Goal: Task Accomplishment & Management: Manage account settings

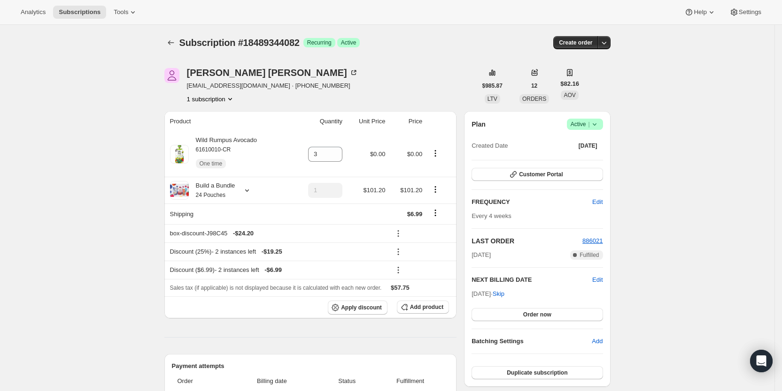
scroll to position [226, 0]
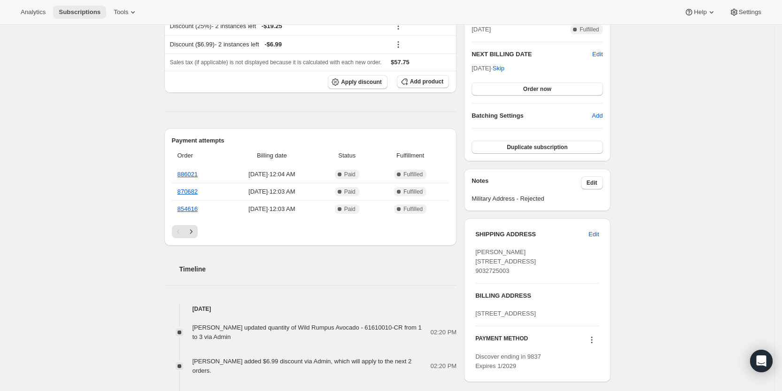
click at [77, 12] on span "Subscriptions" at bounding box center [80, 12] width 42 height 8
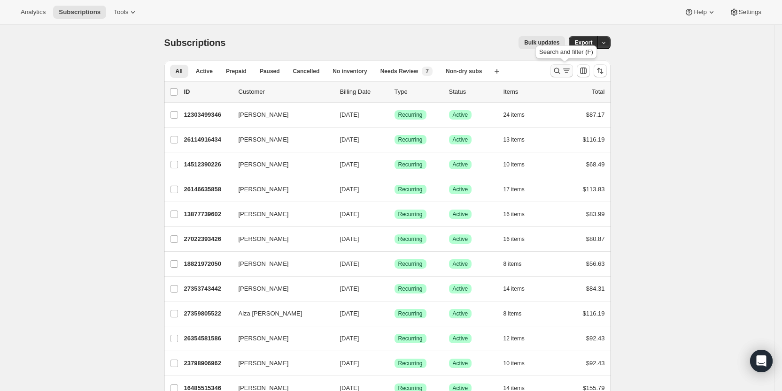
click at [561, 73] on icon "Search and filter results" at bounding box center [556, 70] width 9 height 9
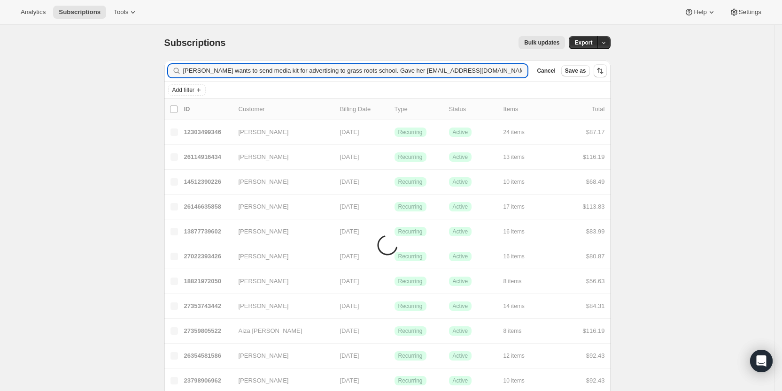
type input "[PERSON_NAME] wants to send media kit for advertising to grass roots school. Ga…"
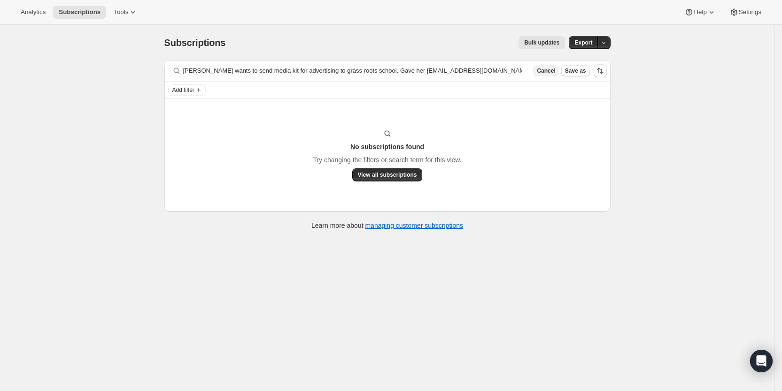
click at [554, 71] on span "Cancel" at bounding box center [546, 71] width 18 height 8
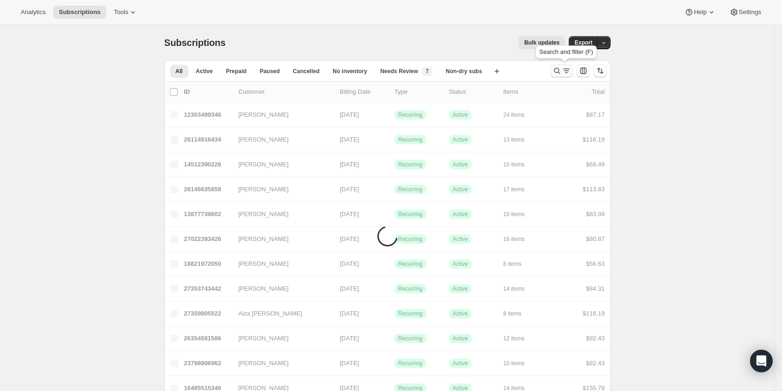
click at [568, 69] on icon "Search and filter results" at bounding box center [566, 69] width 7 height 1
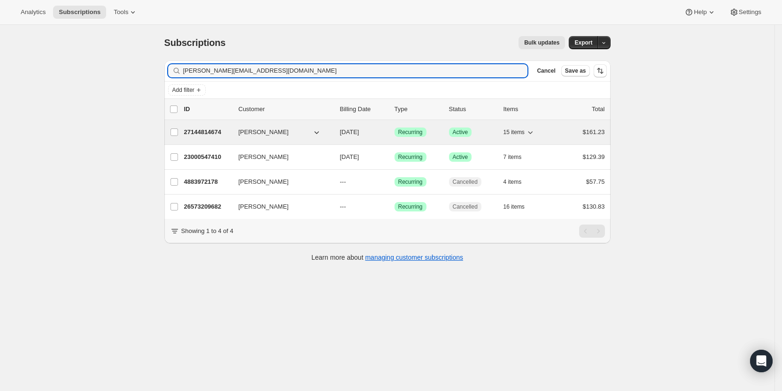
type input "[PERSON_NAME][EMAIL_ADDRESS][DOMAIN_NAME]"
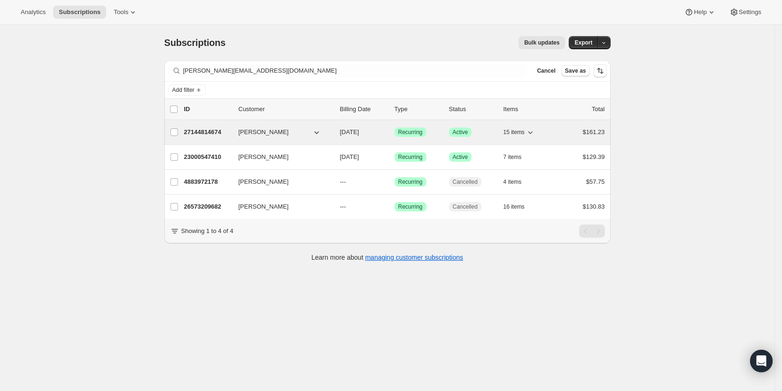
click at [359, 129] on span "[DATE]" at bounding box center [349, 132] width 19 height 7
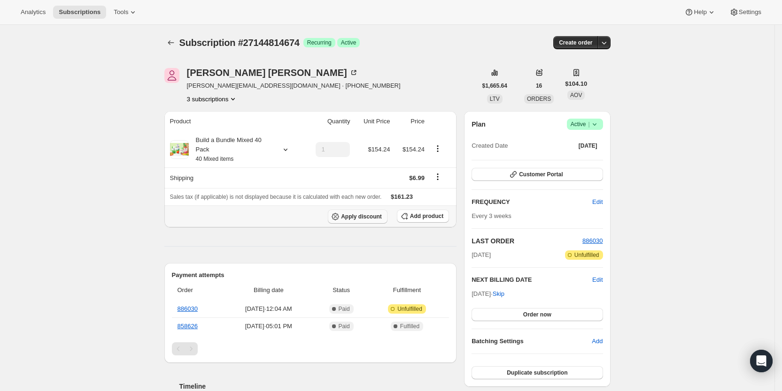
click at [359, 215] on span "Apply discount" at bounding box center [361, 217] width 41 height 8
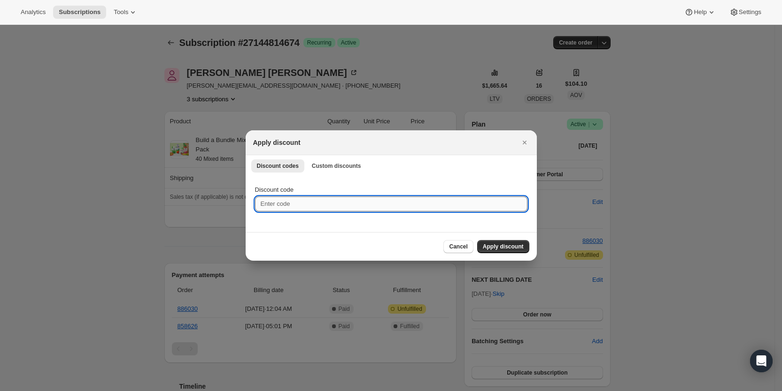
click at [258, 206] on input "Discount code" at bounding box center [391, 204] width 272 height 15
type input "ac_15"
click at [498, 248] on span "Apply discount" at bounding box center [503, 247] width 41 height 8
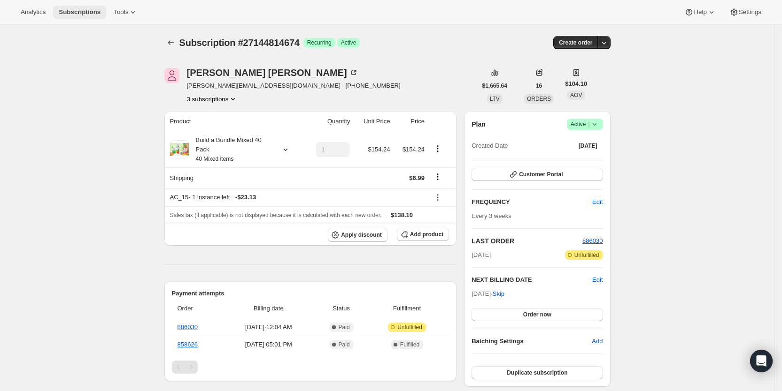
click at [76, 12] on span "Subscriptions" at bounding box center [80, 12] width 42 height 8
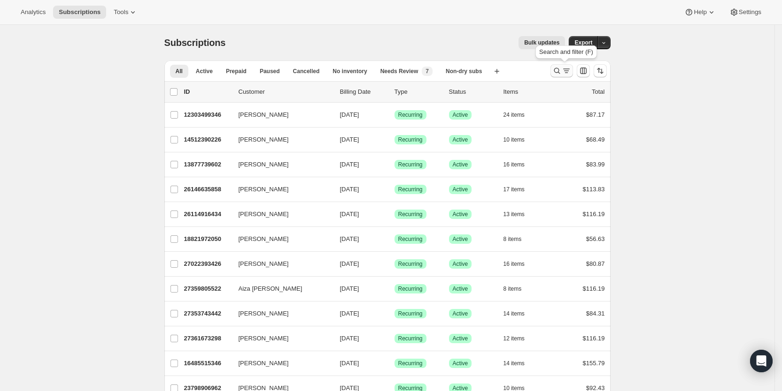
click at [561, 75] on icon "Search and filter results" at bounding box center [556, 70] width 9 height 9
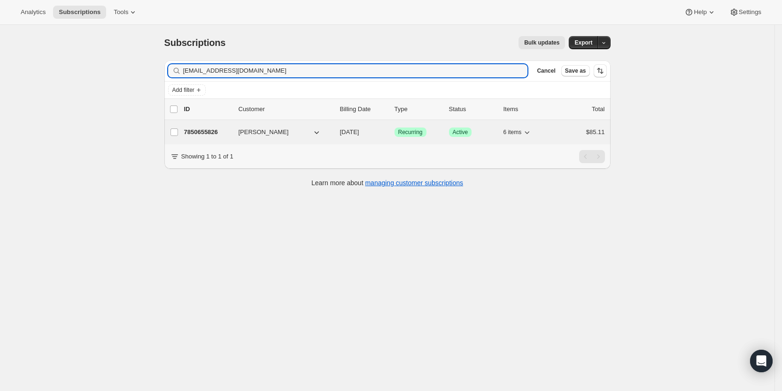
type input "[EMAIL_ADDRESS][DOMAIN_NAME]"
click at [359, 135] on span "[DATE]" at bounding box center [349, 132] width 19 height 7
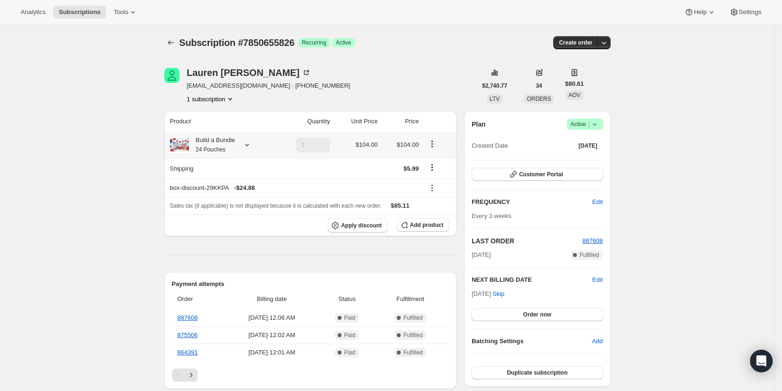
click at [249, 141] on icon at bounding box center [246, 144] width 9 height 9
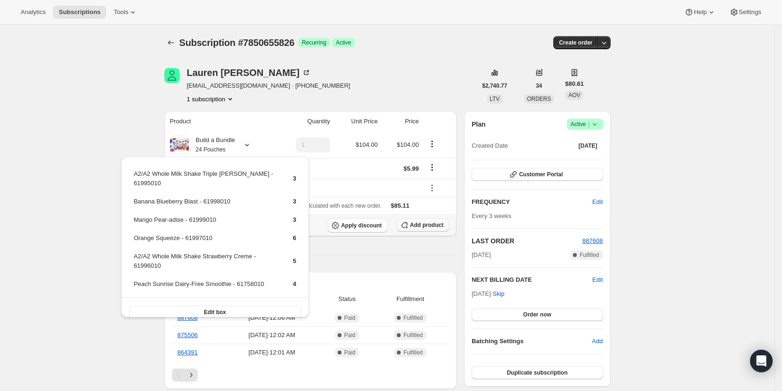
click at [424, 224] on span "Add product" at bounding box center [426, 226] width 33 height 8
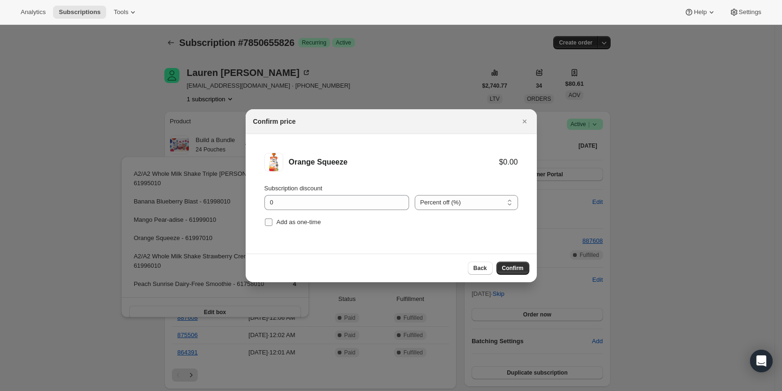
click at [266, 221] on input "Add as one-time" at bounding box center [269, 223] width 8 height 8
checkbox input "true"
click at [516, 268] on span "Confirm" at bounding box center [513, 269] width 22 height 8
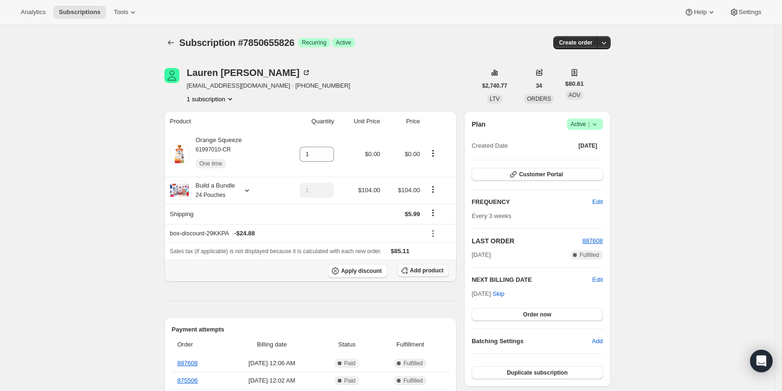
click at [427, 271] on span "Add product" at bounding box center [426, 271] width 33 height 8
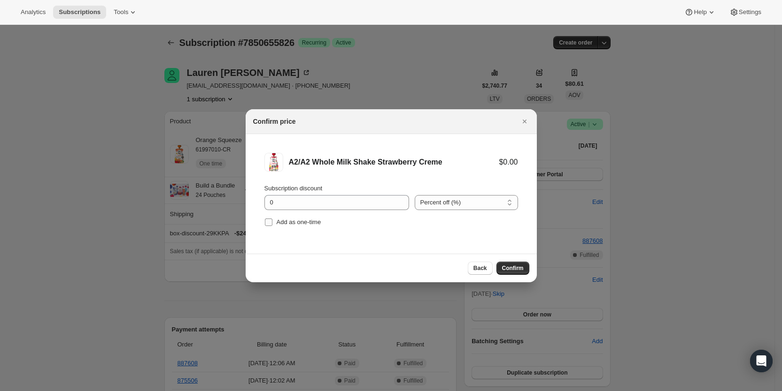
click at [266, 222] on input "Add as one-time" at bounding box center [269, 223] width 8 height 8
checkbox input "true"
click at [514, 266] on span "Confirm" at bounding box center [513, 269] width 22 height 8
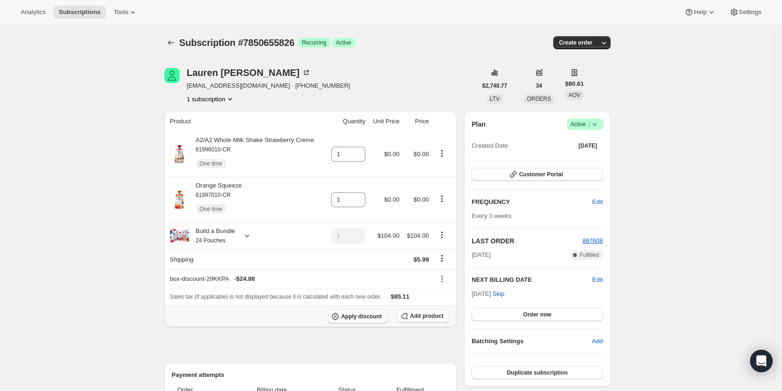
click at [365, 314] on span "Apply discount" at bounding box center [361, 317] width 41 height 8
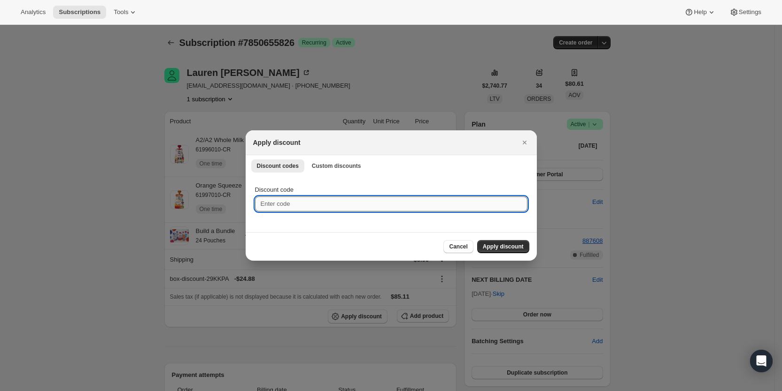
click at [287, 202] on input "Discount code" at bounding box center [391, 204] width 272 height 15
type input "ac_15"
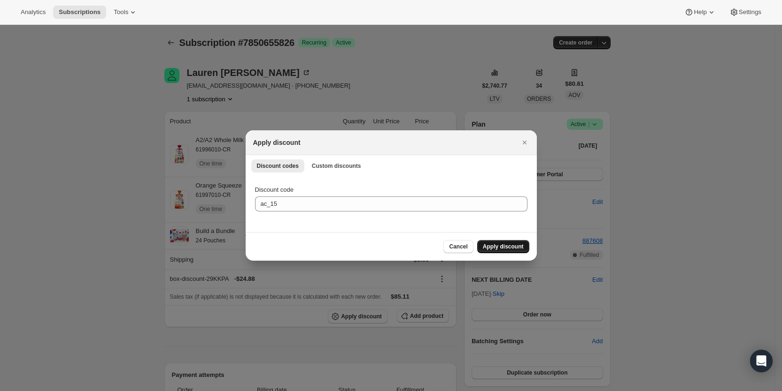
click at [496, 245] on span "Apply discount" at bounding box center [503, 247] width 41 height 8
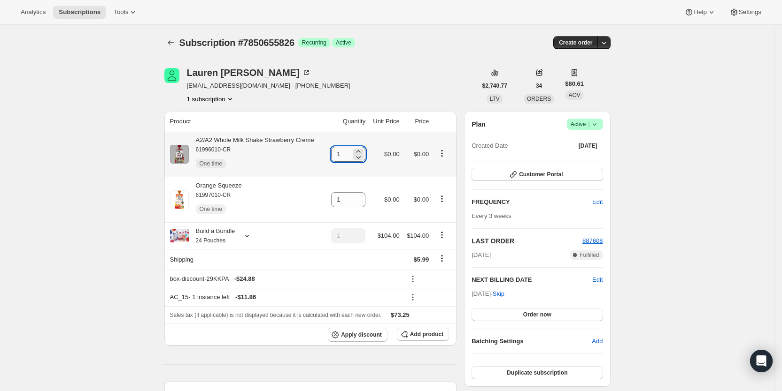
drag, startPoint x: 338, startPoint y: 152, endPoint x: 344, endPoint y: 151, distance: 5.7
click at [344, 151] on input "1" at bounding box center [341, 154] width 20 height 15
type input "3"
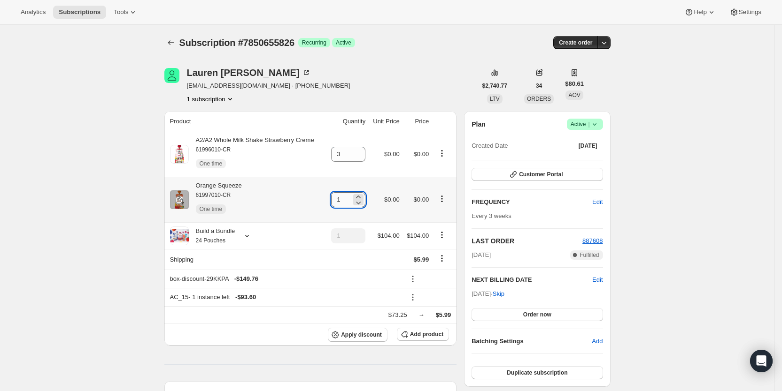
drag, startPoint x: 340, startPoint y: 197, endPoint x: 353, endPoint y: 197, distance: 13.6
click at [351, 197] on input "1" at bounding box center [341, 199] width 20 height 15
type input "3"
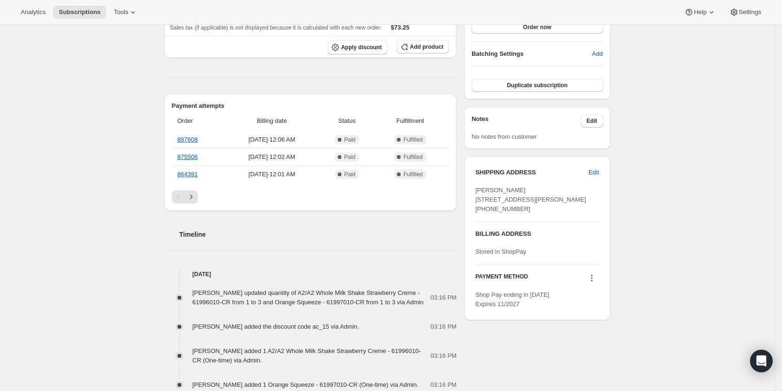
scroll to position [289, 0]
click at [81, 10] on span "Subscriptions" at bounding box center [80, 12] width 42 height 8
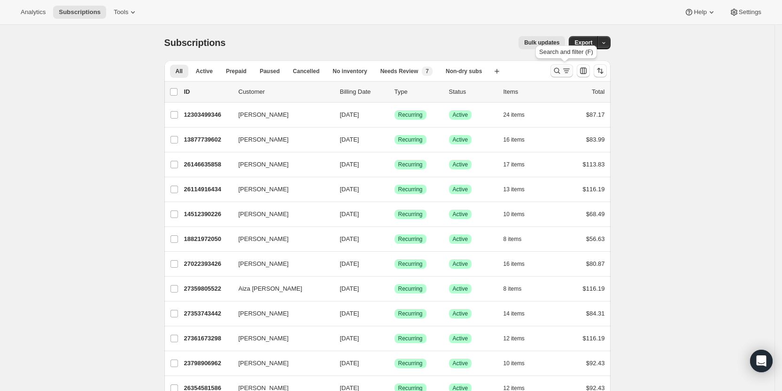
click at [561, 67] on icon "Search and filter results" at bounding box center [556, 70] width 9 height 9
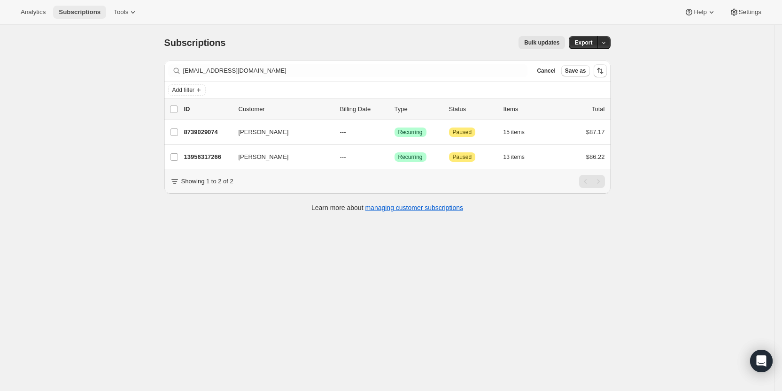
click at [87, 10] on span "Subscriptions" at bounding box center [80, 12] width 42 height 8
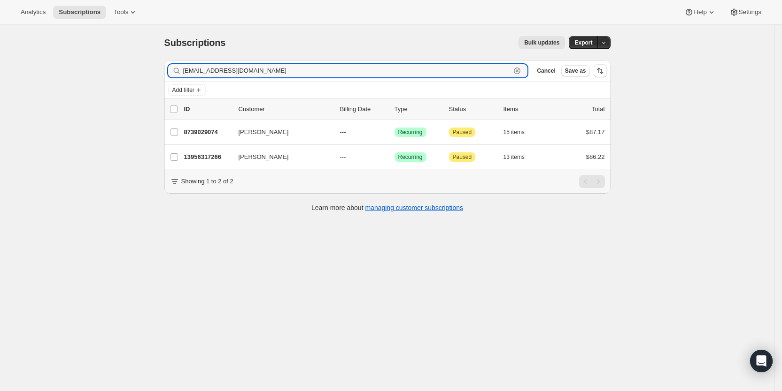
drag, startPoint x: 278, startPoint y: 69, endPoint x: 184, endPoint y: 71, distance: 93.9
click at [184, 71] on div "[EMAIL_ADDRESS][DOMAIN_NAME] Clear" at bounding box center [348, 70] width 360 height 13
paste input "[PERSON_NAME]"
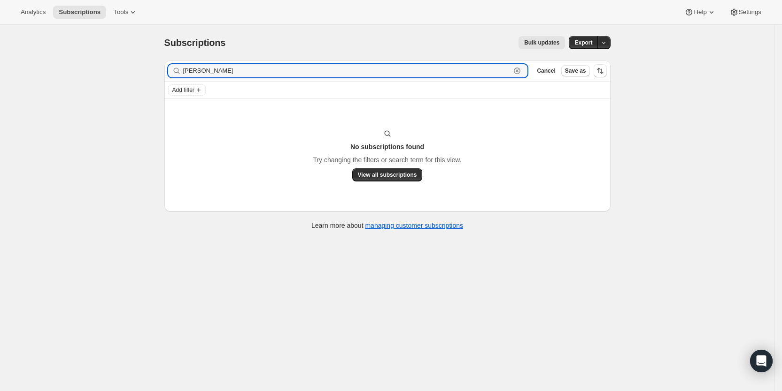
drag, startPoint x: 251, startPoint y: 71, endPoint x: 185, endPoint y: 69, distance: 65.8
click at [185, 69] on div "[PERSON_NAME] Clear" at bounding box center [348, 70] width 360 height 13
paste input "[PERSON_NAME][EMAIL_ADDRESS][PERSON_NAME][DOMAIN_NAME]"
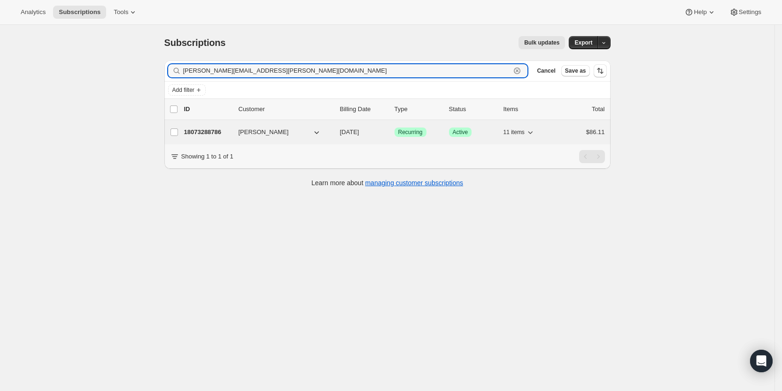
type input "[PERSON_NAME][EMAIL_ADDRESS][PERSON_NAME][DOMAIN_NAME]"
click at [359, 134] on span "[DATE]" at bounding box center [349, 132] width 19 height 7
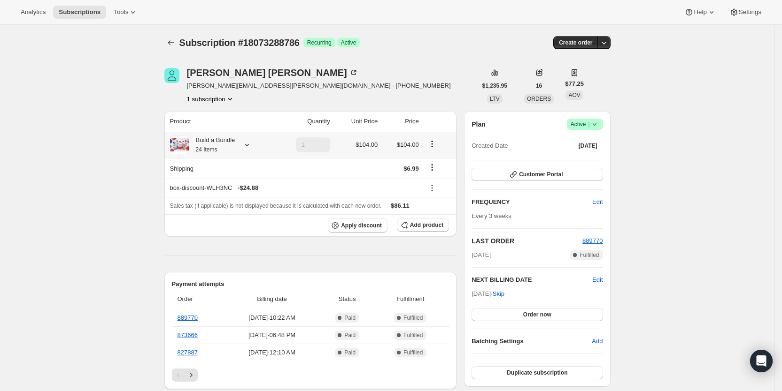
click at [249, 145] on icon at bounding box center [246, 144] width 9 height 9
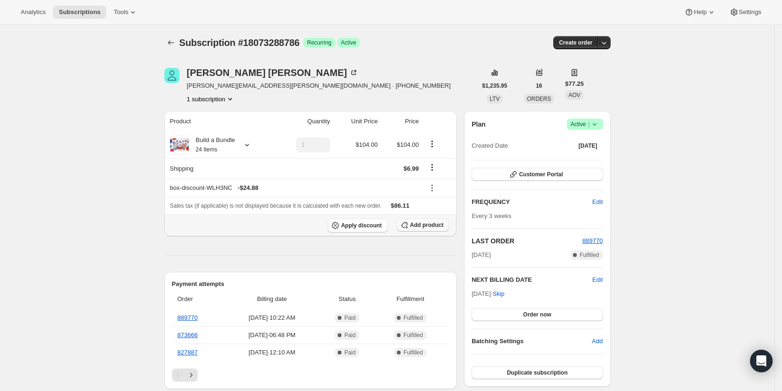
click at [429, 224] on span "Add product" at bounding box center [426, 226] width 33 height 8
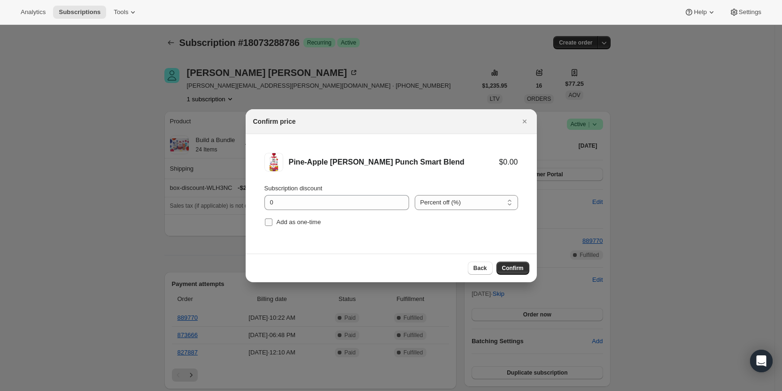
drag, startPoint x: 271, startPoint y: 222, endPoint x: 291, endPoint y: 224, distance: 20.4
click at [270, 222] on input "Add as one-time" at bounding box center [269, 223] width 8 height 8
checkbox input "true"
click at [509, 267] on span "Confirm" at bounding box center [513, 269] width 22 height 8
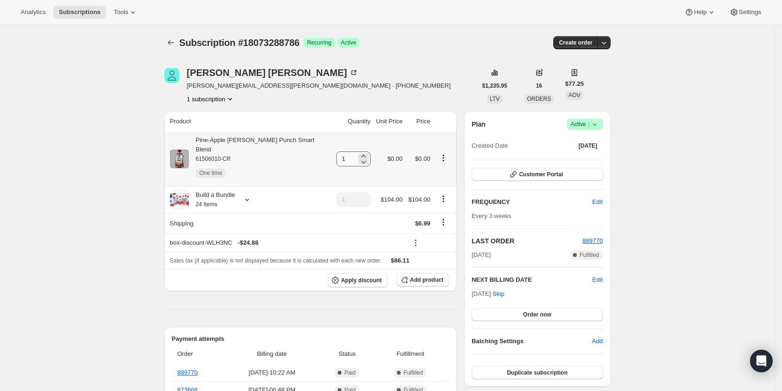
drag, startPoint x: 327, startPoint y: 156, endPoint x: 339, endPoint y: 154, distance: 12.8
click at [339, 154] on td "1" at bounding box center [353, 159] width 40 height 54
drag, startPoint x: 333, startPoint y: 154, endPoint x: 341, endPoint y: 153, distance: 7.6
click at [341, 153] on input "1" at bounding box center [346, 159] width 20 height 15
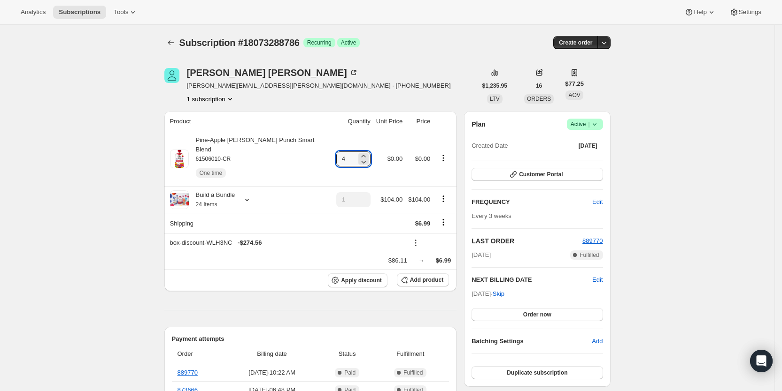
type input "4"
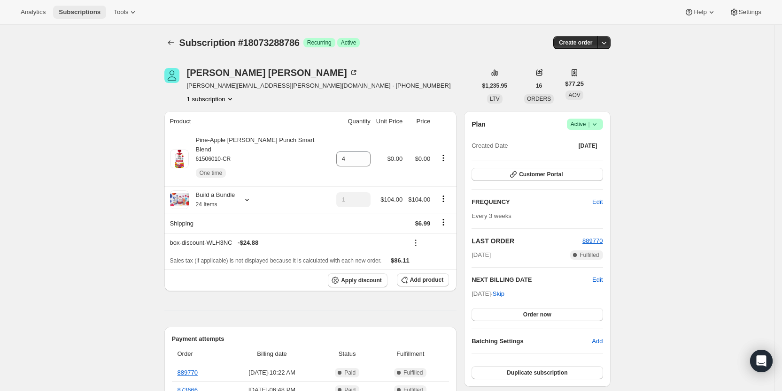
click at [81, 8] on span "Subscriptions" at bounding box center [80, 12] width 42 height 8
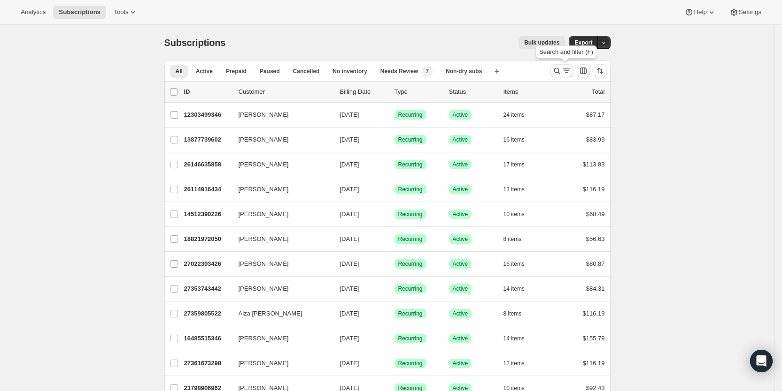
click at [567, 73] on icon "Search and filter results" at bounding box center [565, 70] width 9 height 9
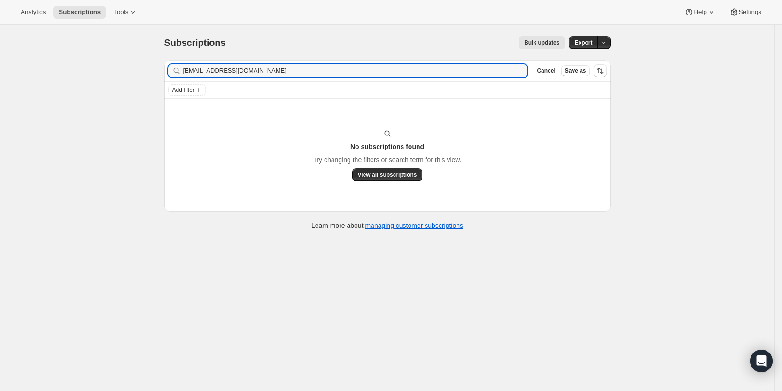
type input "[EMAIL_ADDRESS][DOMAIN_NAME]"
